Goal: Task Accomplishment & Management: Manage account settings

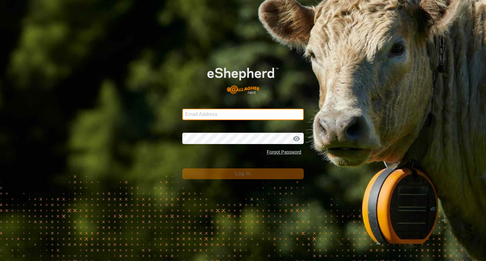
click at [225, 116] on input "Email Address" at bounding box center [242, 114] width 121 height 11
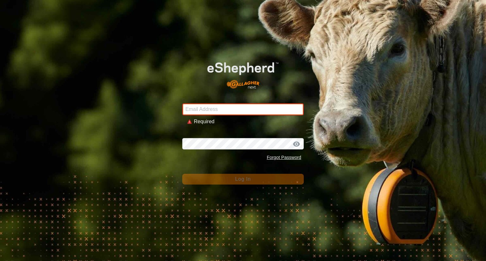
type input "[EMAIL_ADDRESS][DOMAIN_NAME]"
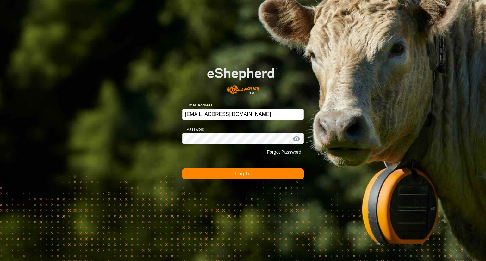
click at [237, 175] on span "Log In" at bounding box center [242, 173] width 15 height 5
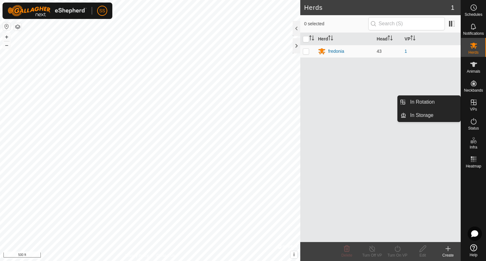
click at [474, 107] on span "VPs" at bounding box center [472, 109] width 7 height 4
click at [434, 105] on link "In Rotation" at bounding box center [433, 102] width 54 height 13
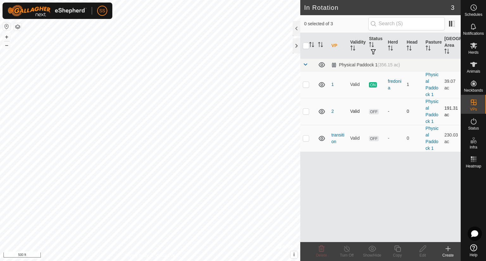
checkbox input "true"
click at [304, 85] on p-checkbox at bounding box center [306, 84] width 6 height 5
checkbox input "false"
click at [305, 112] on p-checkbox at bounding box center [306, 111] width 6 height 5
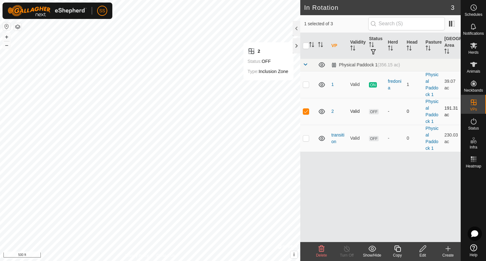
checkbox input "false"
click at [306, 139] on p-checkbox at bounding box center [306, 138] width 6 height 5
checkbox input "true"
click at [336, 135] on link "transition" at bounding box center [337, 138] width 13 height 12
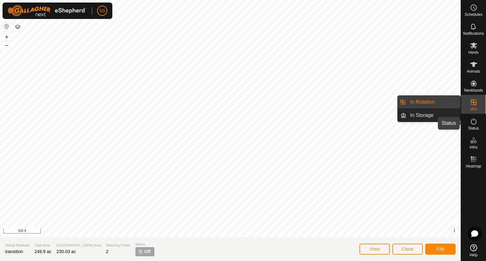
click at [474, 122] on icon at bounding box center [473, 122] width 8 height 8
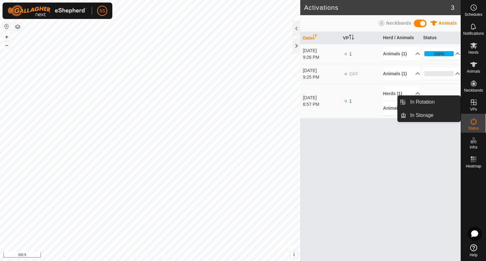
click at [477, 103] on es-virtualpaddocks-svg-icon at bounding box center [473, 102] width 11 height 10
click at [438, 100] on link "In Rotation" at bounding box center [433, 102] width 54 height 13
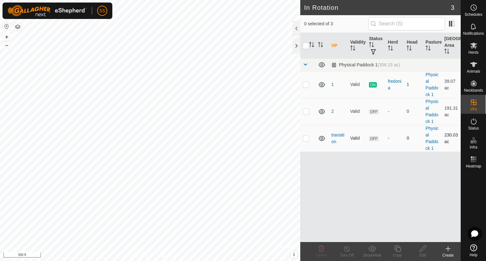
click at [306, 140] on p-tablecheckbox at bounding box center [306, 138] width 6 height 5
checkbox input "true"
click at [336, 138] on td "transition" at bounding box center [337, 138] width 19 height 27
click at [336, 134] on link "transition" at bounding box center [337, 138] width 13 height 12
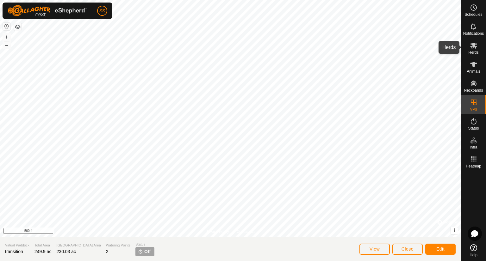
click at [468, 51] on span "Herds" at bounding box center [473, 53] width 10 height 4
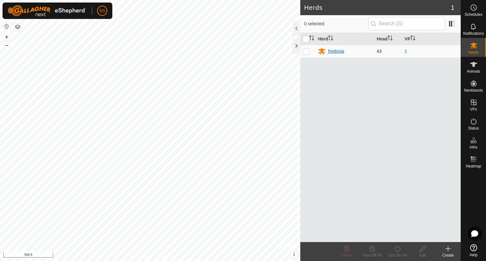
click at [336, 52] on div "fredonia" at bounding box center [336, 51] width 16 height 7
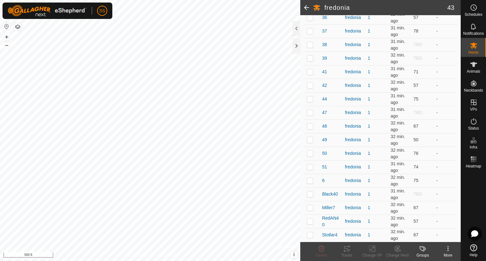
scroll to position [448, 0]
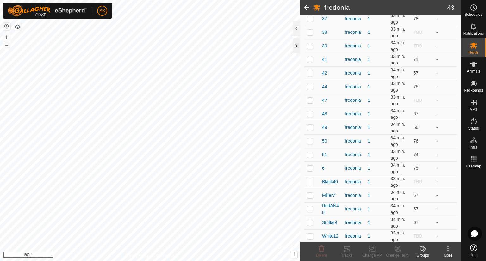
click at [293, 46] on div at bounding box center [296, 45] width 8 height 15
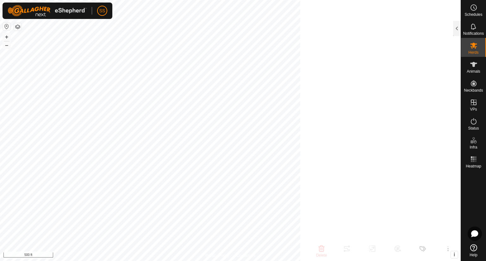
scroll to position [477, 0]
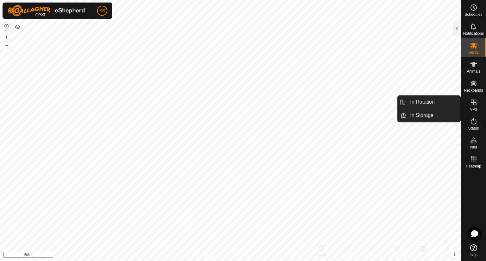
click at [477, 104] on es-virtualpaddocks-svg-icon at bounding box center [473, 102] width 11 height 10
click at [427, 103] on link "In Rotation" at bounding box center [433, 102] width 54 height 13
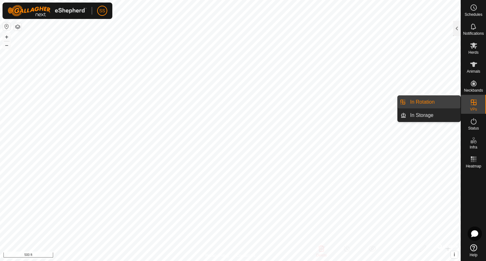
click at [427, 103] on link "In Rotation" at bounding box center [433, 102] width 54 height 13
click at [473, 103] on icon at bounding box center [473, 103] width 6 height 6
click at [418, 102] on link "In Rotation" at bounding box center [433, 102] width 54 height 13
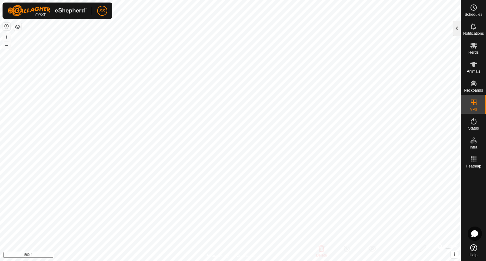
click at [454, 28] on div at bounding box center [457, 28] width 8 height 15
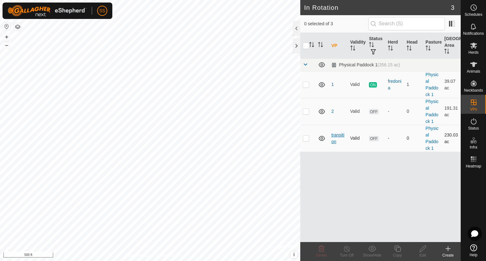
click at [335, 134] on link "transition" at bounding box center [337, 138] width 13 height 12
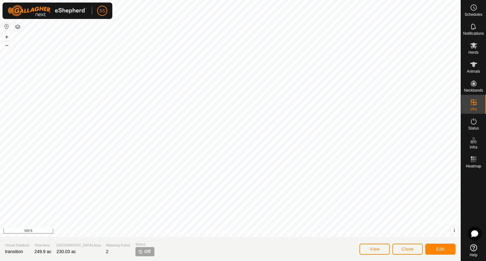
click at [138, 251] on img at bounding box center [140, 251] width 5 height 5
click at [434, 249] on button "Edit" at bounding box center [440, 249] width 30 height 11
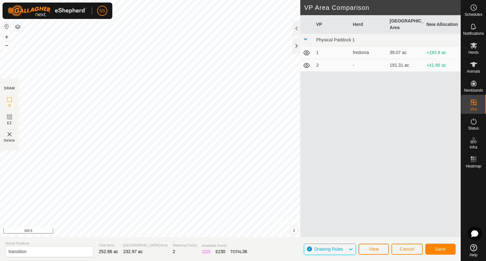
click at [408, 220] on div "DRAW IZ EZ Delete Privacy Policy Contact Us + – ⇧ i © Mapbox , © OpenStreetMap …" at bounding box center [230, 118] width 460 height 237
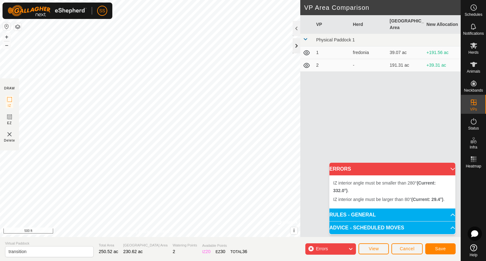
click at [294, 48] on div at bounding box center [296, 45] width 8 height 15
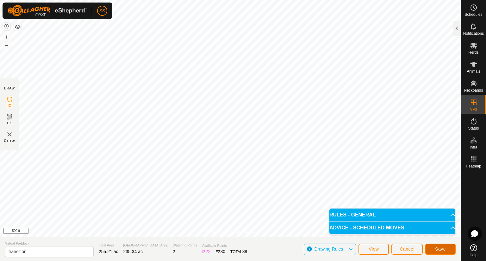
click at [435, 249] on span "Save" at bounding box center [440, 249] width 11 height 5
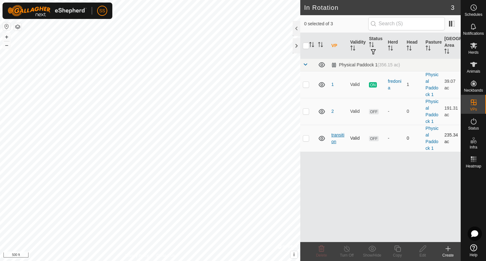
click at [336, 134] on link "transition" at bounding box center [337, 138] width 13 height 12
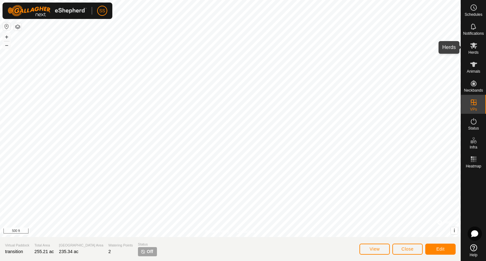
click at [473, 46] on icon at bounding box center [473, 46] width 7 height 6
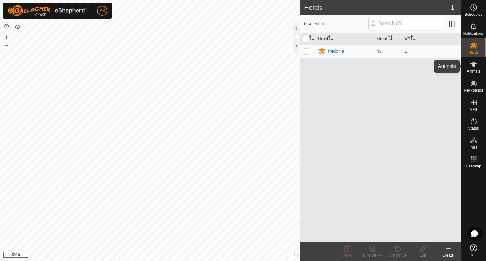
click at [475, 63] on icon at bounding box center [473, 64] width 7 height 5
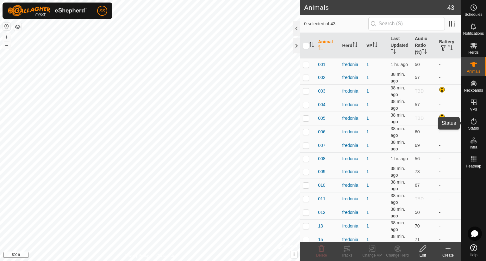
click at [475, 123] on icon at bounding box center [473, 121] width 6 height 6
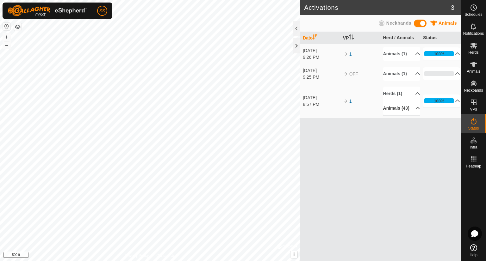
click at [414, 110] on p-accordion-header "Animals (43)" at bounding box center [401, 108] width 37 height 14
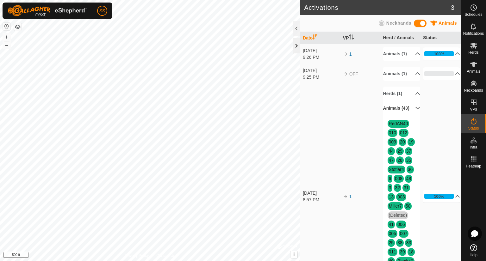
click at [296, 44] on div at bounding box center [296, 45] width 8 height 15
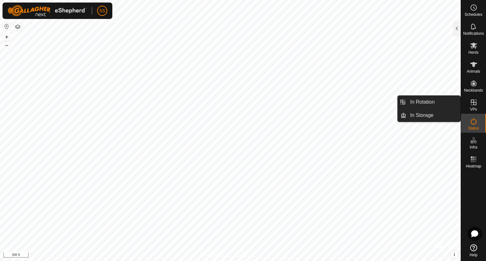
click at [474, 105] on icon at bounding box center [473, 103] width 6 height 6
click at [479, 100] on div "VPs" at bounding box center [473, 104] width 25 height 19
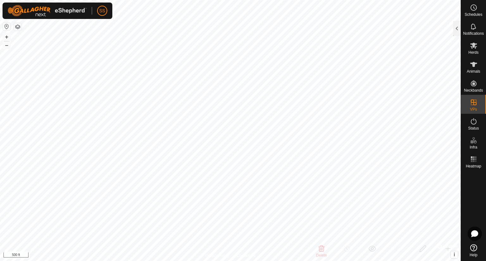
checkbox input "false"
checkbox input "true"
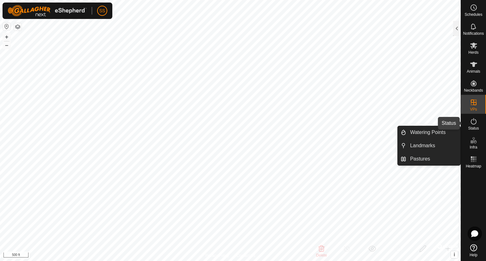
click at [474, 120] on icon at bounding box center [473, 122] width 8 height 8
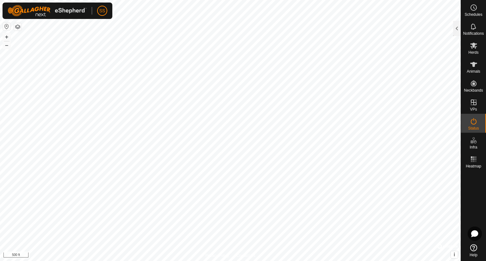
click at [474, 120] on icon at bounding box center [473, 122] width 8 height 8
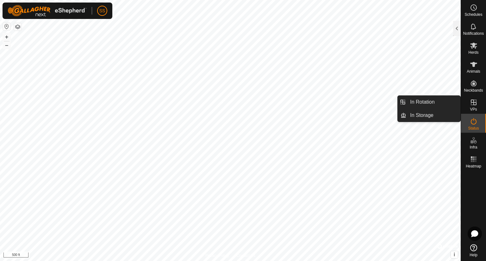
click at [473, 101] on icon at bounding box center [473, 103] width 8 height 8
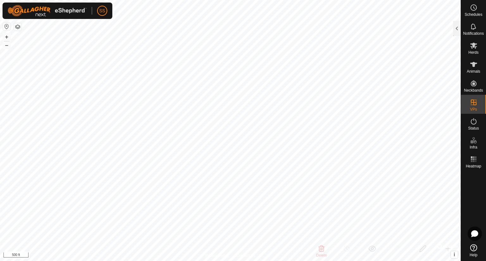
checkbox input "false"
checkbox input "true"
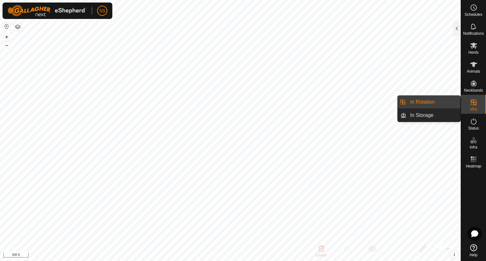
click at [438, 104] on link "In Rotation" at bounding box center [433, 102] width 54 height 13
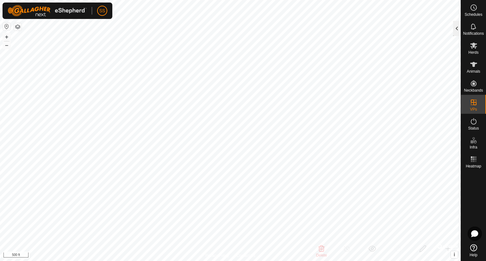
click at [458, 34] on div at bounding box center [457, 28] width 8 height 15
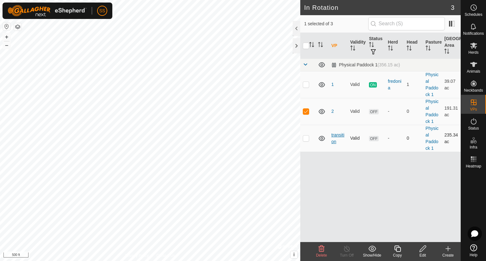
click at [336, 136] on link "transition" at bounding box center [337, 138] width 13 height 12
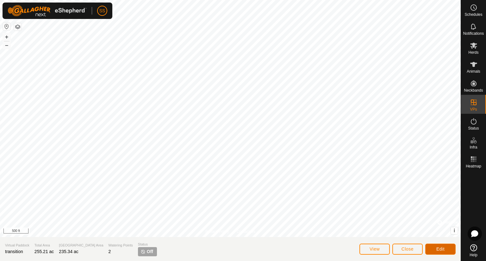
click at [440, 248] on span "Edit" at bounding box center [440, 249] width 8 height 5
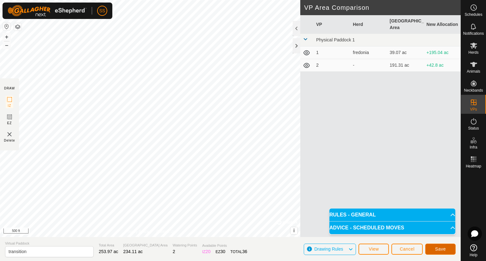
click at [438, 250] on span "Save" at bounding box center [440, 249] width 11 height 5
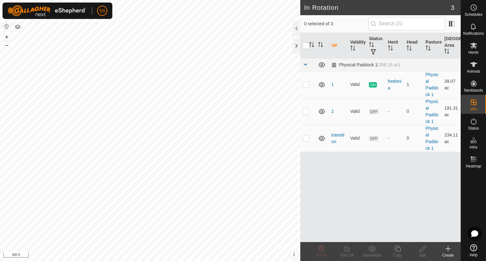
checkbox input "true"
checkbox input "false"
checkbox input "true"
click at [372, 137] on span "OFF" at bounding box center [373, 138] width 9 height 5
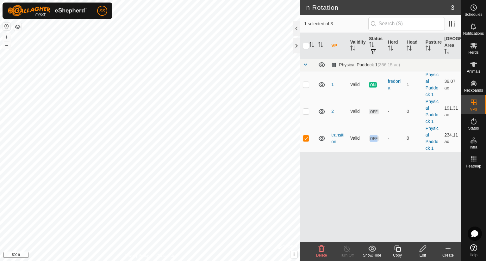
click at [372, 137] on span "OFF" at bounding box center [373, 138] width 9 height 5
click at [476, 11] on es-schedule-vp-svg-icon at bounding box center [473, 8] width 11 height 10
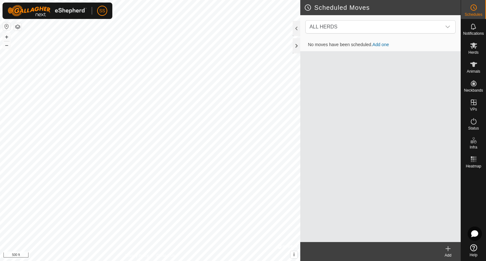
click at [381, 43] on link "Add one" at bounding box center [380, 44] width 16 height 5
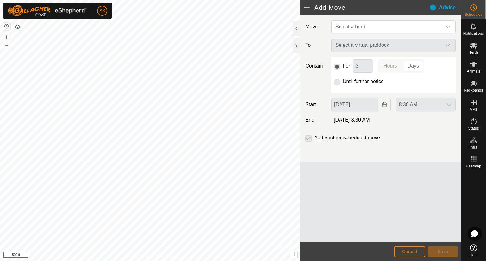
click at [389, 65] on p-selectbutton "Hours Days" at bounding box center [401, 65] width 46 height 13
drag, startPoint x: 412, startPoint y: 67, endPoint x: 392, endPoint y: 69, distance: 19.7
click at [392, 69] on p-selectbutton "Hours Days" at bounding box center [401, 65] width 46 height 13
click at [383, 26] on span "Select a herd" at bounding box center [387, 27] width 108 height 13
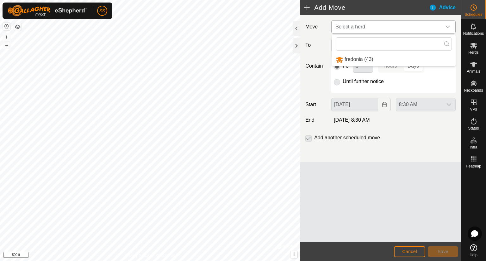
click at [351, 58] on li "fredonia (43)" at bounding box center [394, 59] width 124 height 13
click at [408, 66] on p-selectbutton "Hours Days" at bounding box center [401, 66] width 46 height 13
click at [337, 83] on p-radiobutton at bounding box center [337, 82] width 6 height 8
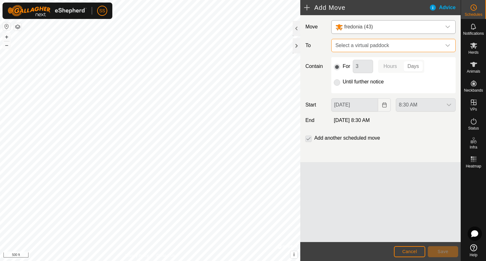
click at [402, 43] on span "Select a virtual paddock" at bounding box center [387, 45] width 108 height 13
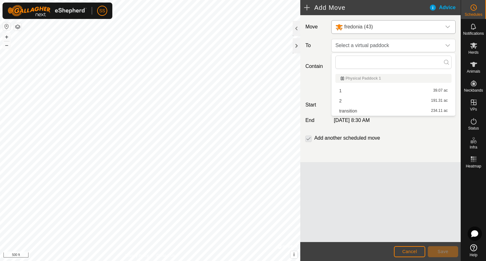
click at [351, 109] on li "transition 234.11 ac" at bounding box center [393, 110] width 116 height 9
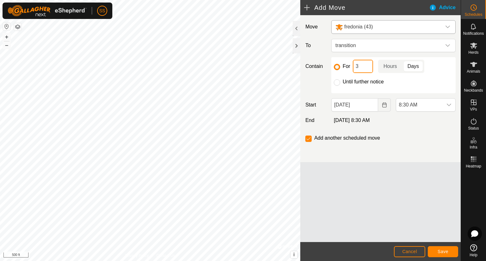
click at [362, 67] on input "3" at bounding box center [362, 66] width 20 height 13
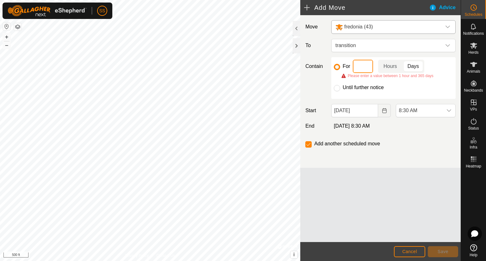
type input "1"
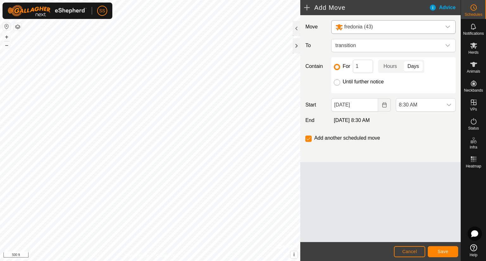
click at [338, 81] on input "Until further notice" at bounding box center [337, 82] width 6 height 6
radio input "true"
checkbox input "false"
click at [444, 251] on span "Save" at bounding box center [442, 251] width 11 height 5
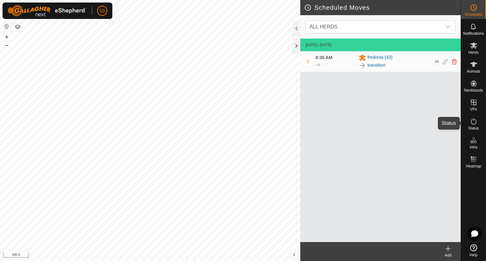
click at [476, 120] on icon at bounding box center [473, 122] width 8 height 8
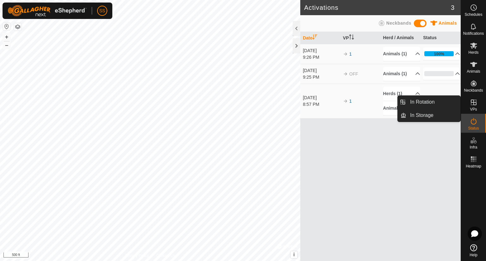
click at [472, 103] on icon at bounding box center [473, 103] width 8 height 8
click at [432, 103] on link "In Rotation" at bounding box center [433, 102] width 54 height 13
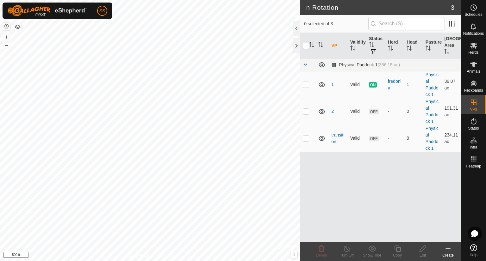
click at [374, 139] on span "OFF" at bounding box center [373, 138] width 9 height 5
click at [372, 43] on icon "Activate to sort" at bounding box center [372, 44] width 1 height 5
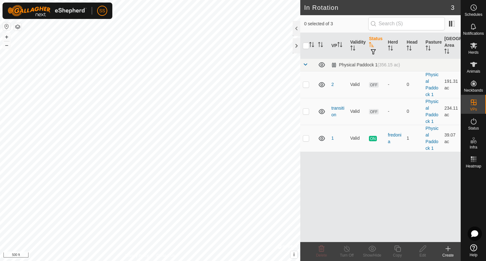
click at [372, 43] on icon "Activate to sort" at bounding box center [371, 44] width 5 height 5
click at [340, 133] on link "transition" at bounding box center [337, 138] width 13 height 12
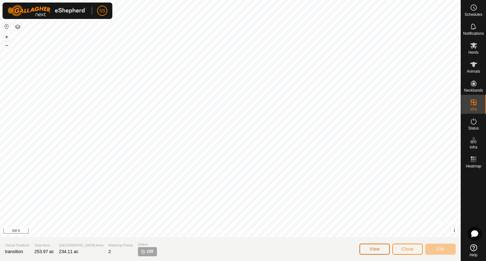
click at [367, 248] on button "View" at bounding box center [374, 249] width 30 height 11
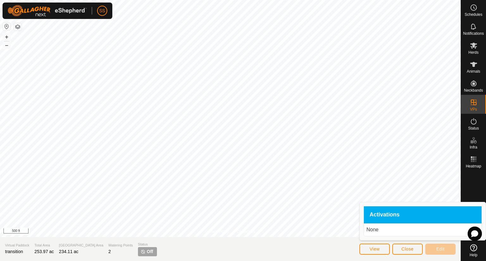
click at [391, 216] on span "Activations" at bounding box center [384, 215] width 30 height 6
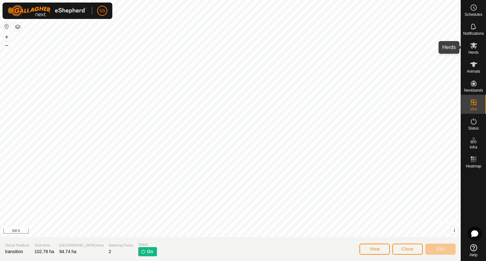
click at [471, 51] on span "Herds" at bounding box center [473, 53] width 10 height 4
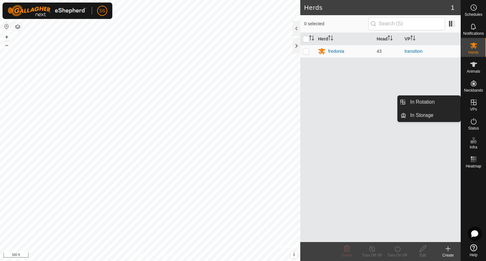
click at [470, 104] on icon at bounding box center [473, 103] width 8 height 8
click at [432, 101] on link "In Rotation" at bounding box center [433, 102] width 54 height 13
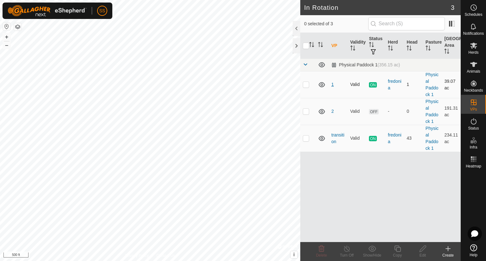
click at [332, 84] on link "1" at bounding box center [332, 84] width 3 height 5
